Goal: Task Accomplishment & Management: Complete application form

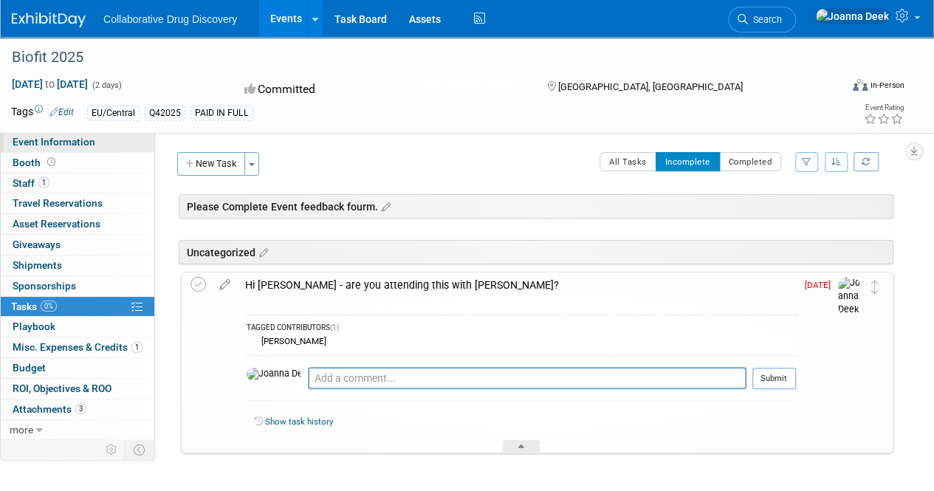
click at [64, 141] on span "Event Information" at bounding box center [54, 142] width 83 height 12
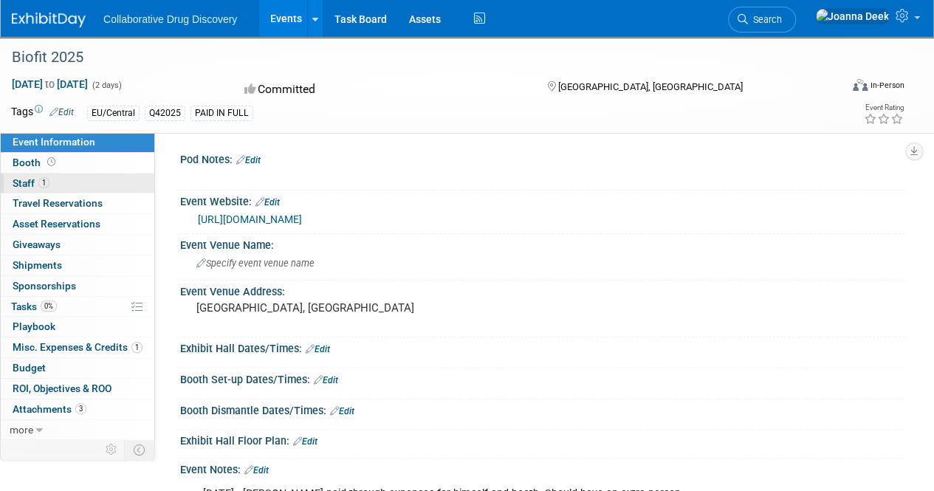
click at [75, 187] on link "1 Staff 1" at bounding box center [78, 184] width 154 height 20
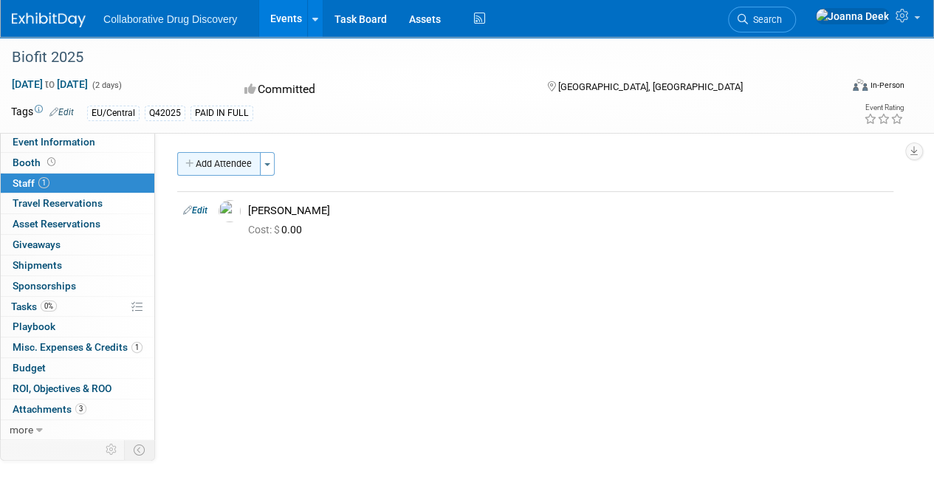
click at [198, 168] on button "Add Attendee" at bounding box center [218, 164] width 83 height 24
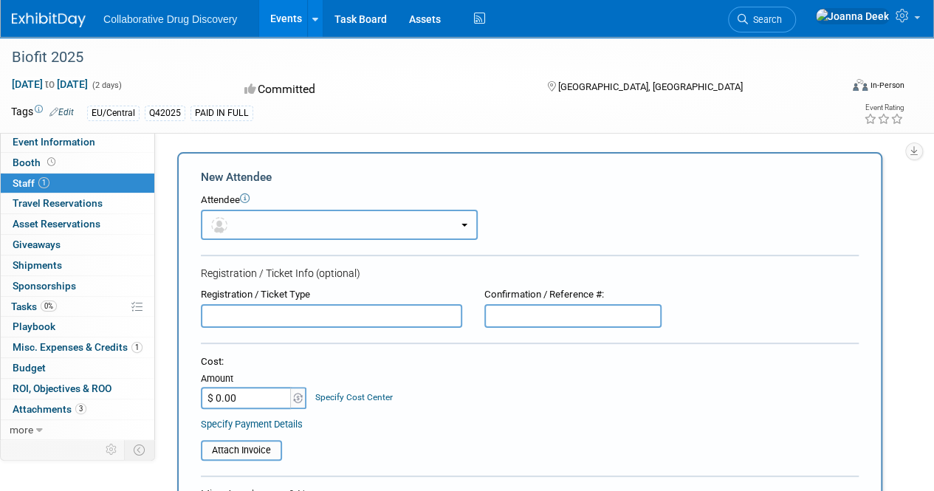
click at [458, 224] on button "button" at bounding box center [339, 225] width 277 height 30
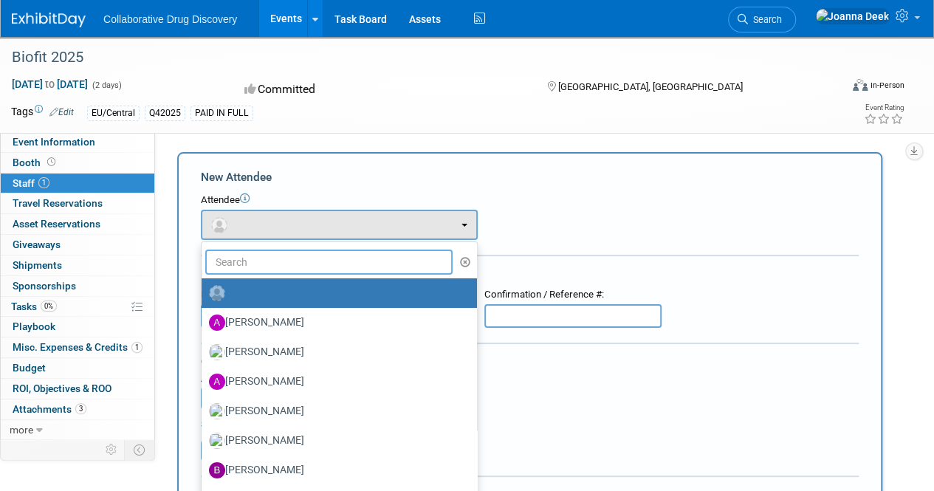
click at [301, 262] on input "text" at bounding box center [328, 262] width 247 height 25
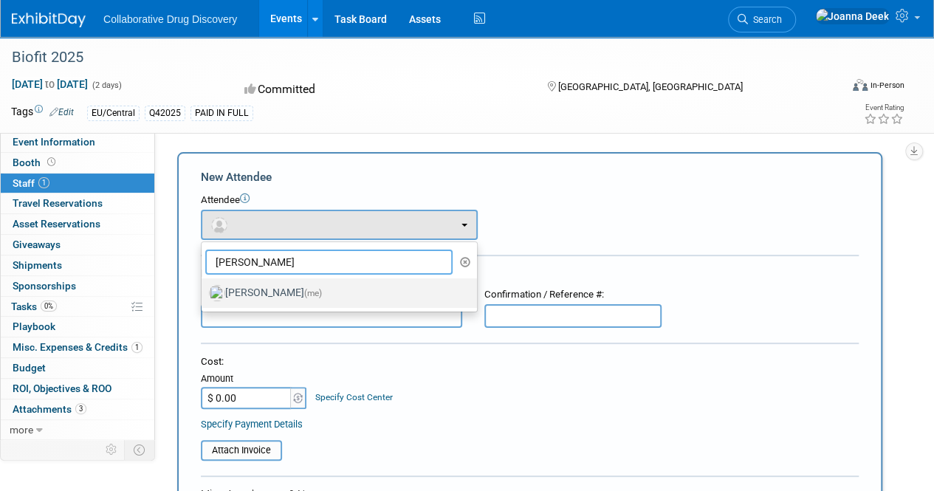
type input "[PERSON_NAME]"
click at [304, 293] on span "(me)" at bounding box center [313, 293] width 18 height 10
click at [204, 293] on input "[PERSON_NAME] (me)" at bounding box center [199, 292] width 10 height 10
select select "dccf423c-71eb-42e0-87d7-f683c1d95491"
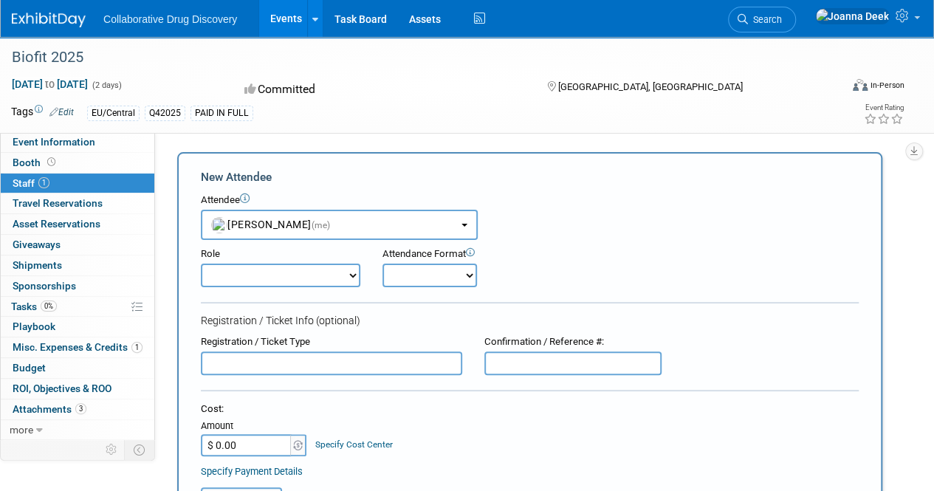
click at [346, 275] on select "Considering Demonstrator Host Planner Presenter Sales Representative Set-up/Dis…" at bounding box center [281, 276] width 160 height 24
select select "4"
click at [201, 264] on select "Considering Demonstrator Host Planner Presenter Sales Representative Set-up/Dis…" at bounding box center [281, 276] width 160 height 24
click at [470, 277] on select "Onsite Remote" at bounding box center [430, 276] width 95 height 24
select select "1"
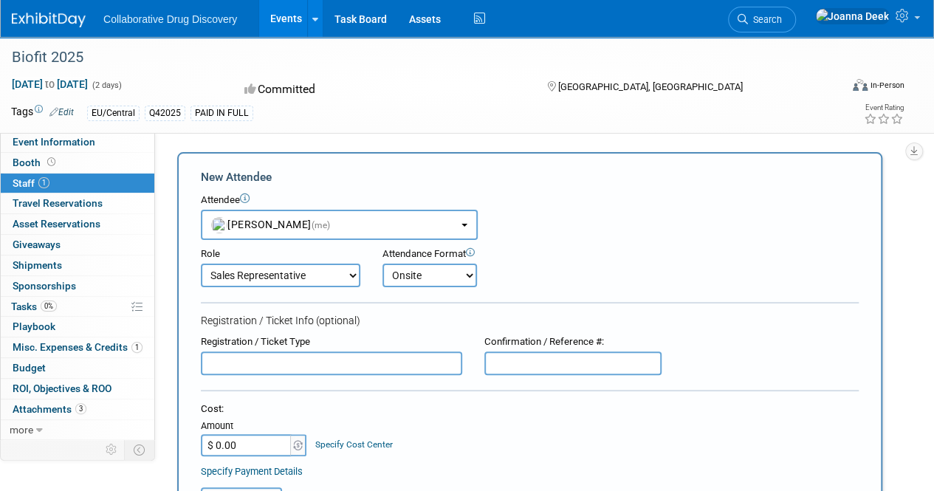
click at [383, 264] on select "Onsite Remote" at bounding box center [430, 276] width 95 height 24
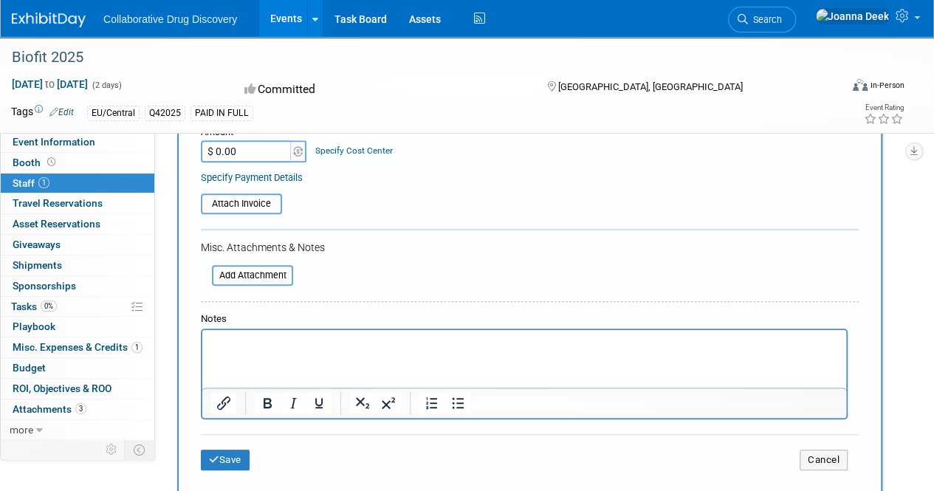
scroll to position [295, 0]
click at [230, 462] on button "Save" at bounding box center [225, 458] width 49 height 21
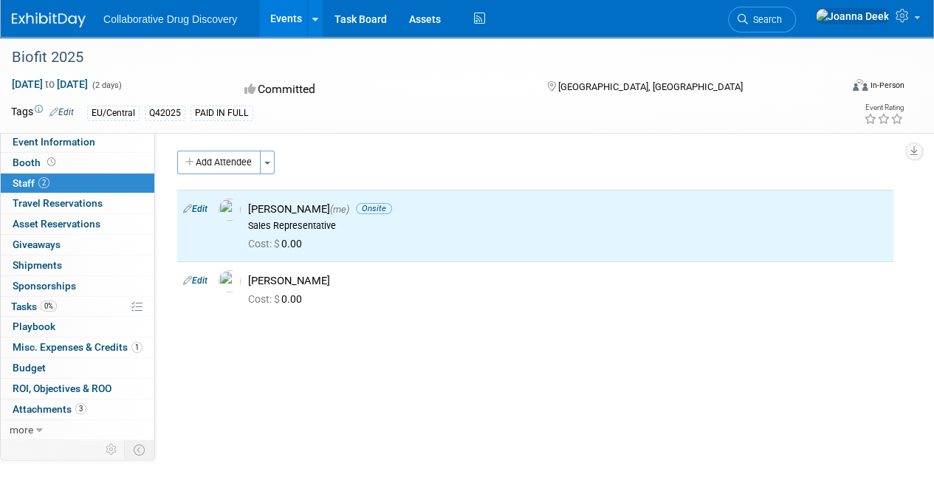
scroll to position [0, 0]
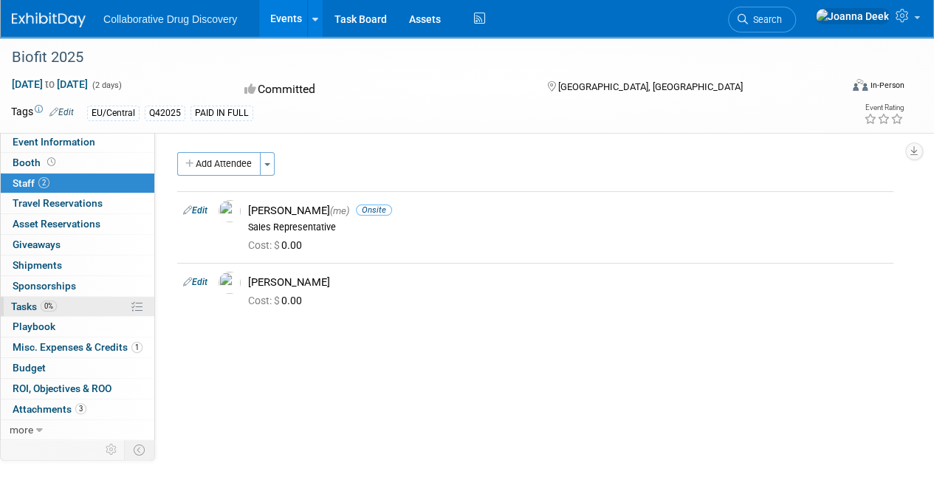
click at [91, 306] on link "0% Tasks 0%" at bounding box center [78, 307] width 154 height 20
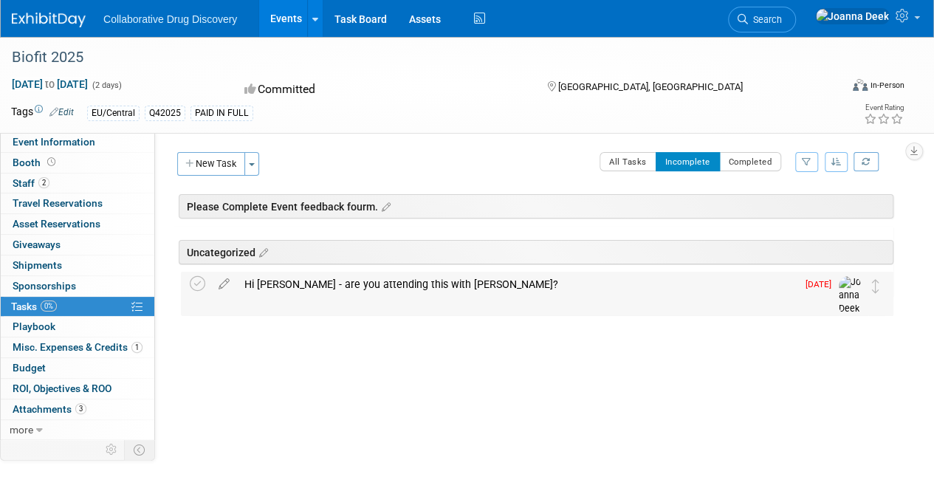
click at [319, 286] on div "Hi [PERSON_NAME] - are you attending this with [PERSON_NAME]?" at bounding box center [517, 284] width 560 height 25
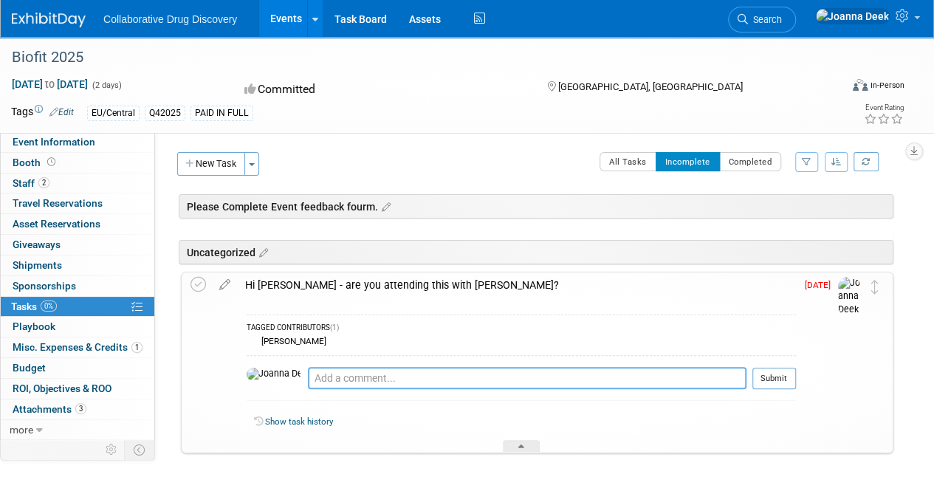
click at [380, 371] on textarea at bounding box center [527, 378] width 439 height 22
click at [196, 286] on icon at bounding box center [199, 285] width 16 height 16
